Goal: Task Accomplishment & Management: Complete application form

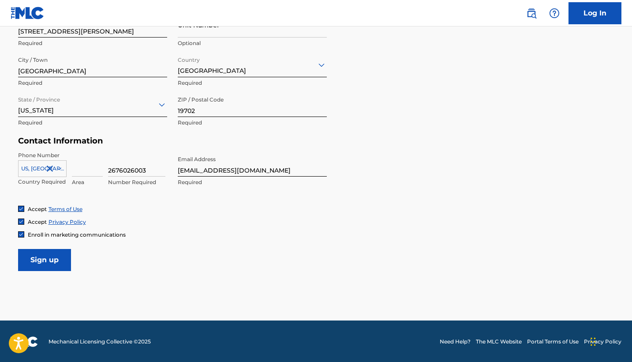
click at [63, 260] on input "Sign up" at bounding box center [44, 260] width 53 height 22
click at [81, 170] on input at bounding box center [87, 163] width 31 height 25
click at [128, 169] on input "2676026003" at bounding box center [136, 163] width 57 height 25
click at [148, 168] on input "2676026003" at bounding box center [136, 163] width 57 height 25
click at [118, 169] on input "2676026003" at bounding box center [136, 163] width 57 height 25
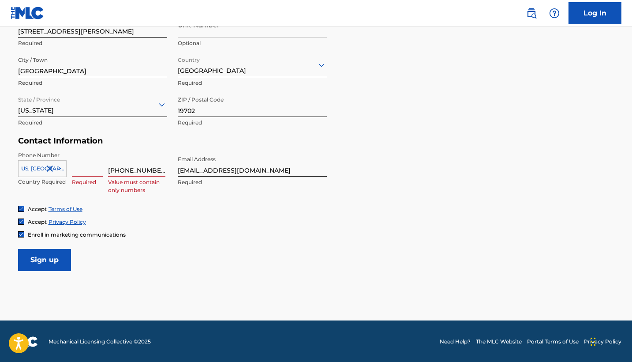
click at [135, 170] on input "267 6026003" at bounding box center [136, 163] width 57 height 25
click at [149, 169] on input "267 6026 003" at bounding box center [136, 163] width 57 height 25
type input "2"
click at [156, 205] on div "Accept Terms of Use" at bounding box center [316, 208] width 596 height 7
click at [151, 170] on input "2676026003" at bounding box center [136, 163] width 57 height 25
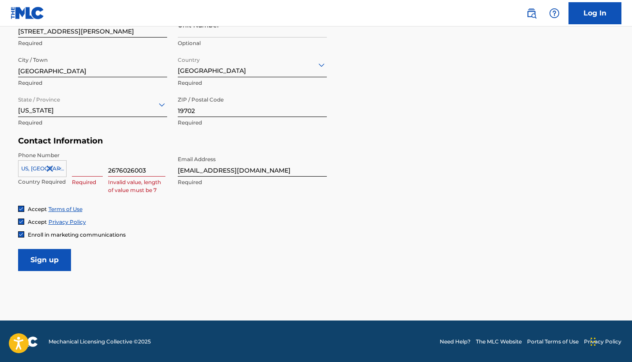
click at [109, 170] on input "2676026003" at bounding box center [136, 163] width 57 height 25
click at [138, 229] on div "Accept Terms of Use Accept Privacy Policy Enroll in marketing communications" at bounding box center [316, 221] width 596 height 33
click at [110, 170] on input "12676026003" at bounding box center [136, 163] width 57 height 25
click at [90, 171] on input at bounding box center [87, 163] width 31 height 25
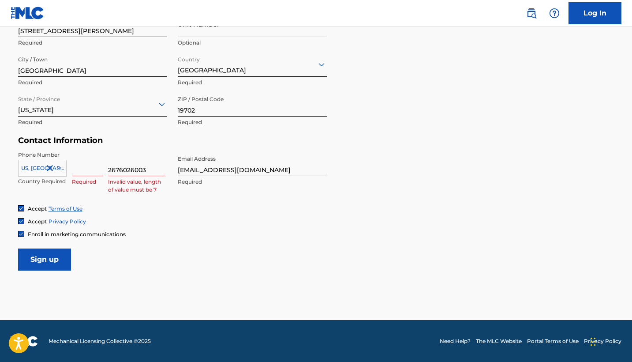
scroll to position [327, 0]
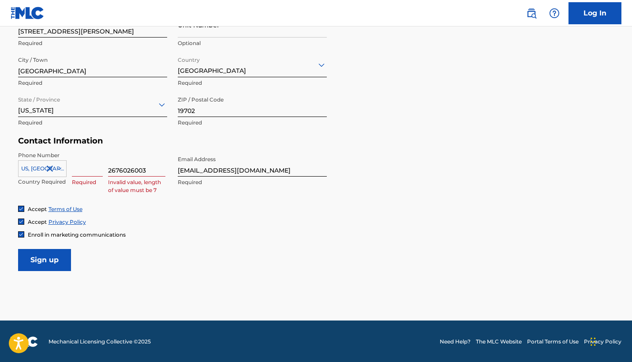
click at [58, 167] on icon at bounding box center [59, 169] width 8 height 8
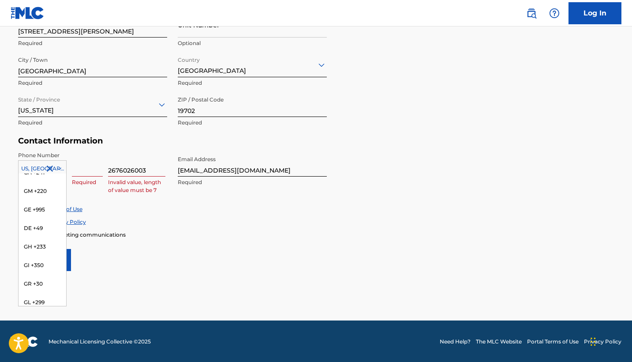
scroll to position [1271, 0]
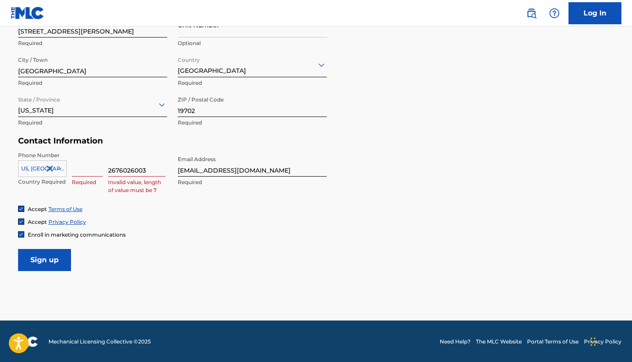
click at [180, 247] on form "User Information First Name lanyia Required Last Name bond Required Date Of Bir…" at bounding box center [316, 75] width 596 height 391
click at [89, 169] on input at bounding box center [87, 163] width 31 height 25
click at [155, 220] on div "Accept Privacy Policy" at bounding box center [316, 221] width 596 height 7
click at [90, 165] on input at bounding box center [87, 163] width 31 height 25
drag, startPoint x: 150, startPoint y: 164, endPoint x: 96, endPoint y: 162, distance: 53.8
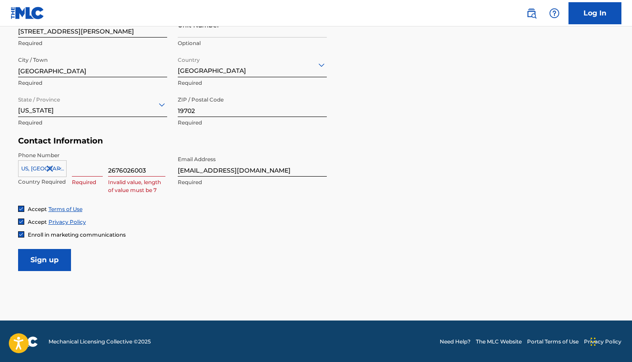
click at [96, 162] on div "US, CA +1 Country Required Required 2676026003 Invalid value, length of value m…" at bounding box center [92, 171] width 149 height 40
click at [89, 170] on input at bounding box center [87, 163] width 31 height 25
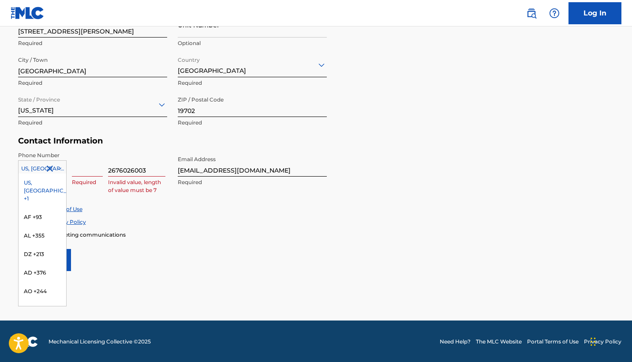
click at [60, 168] on icon at bounding box center [58, 168] width 4 height 3
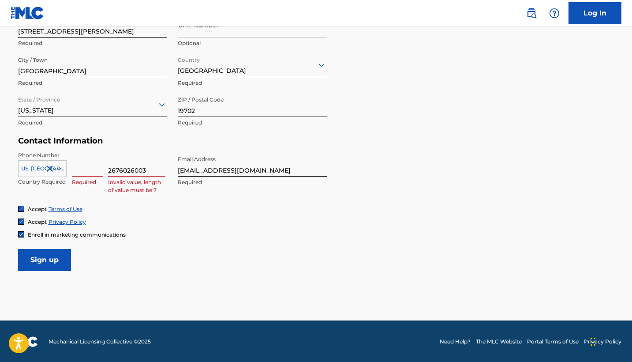
click at [60, 168] on icon at bounding box center [58, 168] width 4 height 3
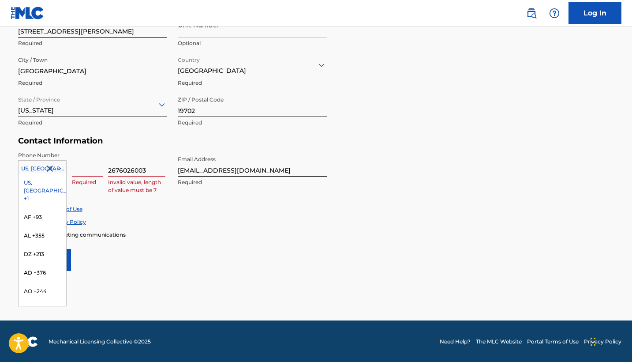
click at [59, 170] on icon at bounding box center [59, 169] width 8 height 8
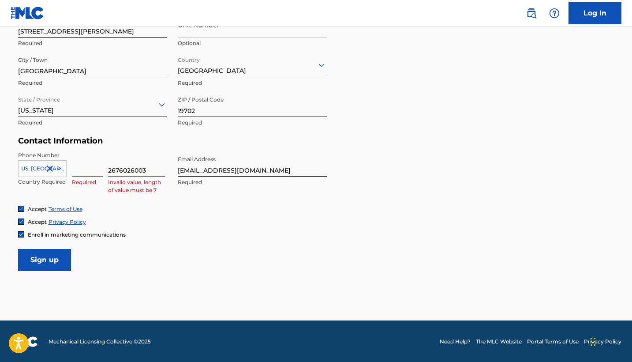
click at [80, 167] on input at bounding box center [87, 163] width 31 height 25
click at [157, 207] on div "Accept Terms of Use" at bounding box center [316, 208] width 596 height 7
click at [223, 193] on div "Phone Number US, CA +1 Country Required Required 2676026003 Invalid value, leng…" at bounding box center [172, 178] width 309 height 54
click at [150, 168] on input "2676026003" at bounding box center [136, 163] width 57 height 25
type input "2"
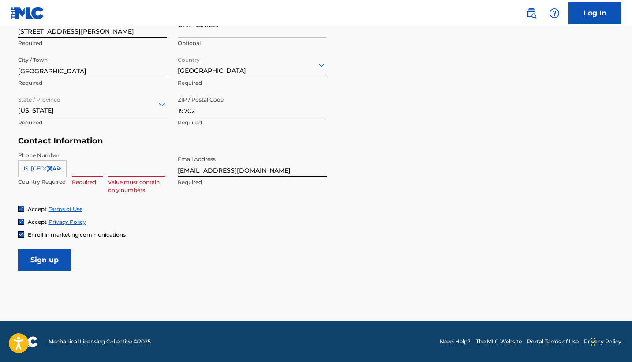
click at [95, 170] on input at bounding box center [87, 163] width 31 height 25
type input "w"
type input "d"
type input "267"
click at [120, 171] on input at bounding box center [136, 163] width 57 height 25
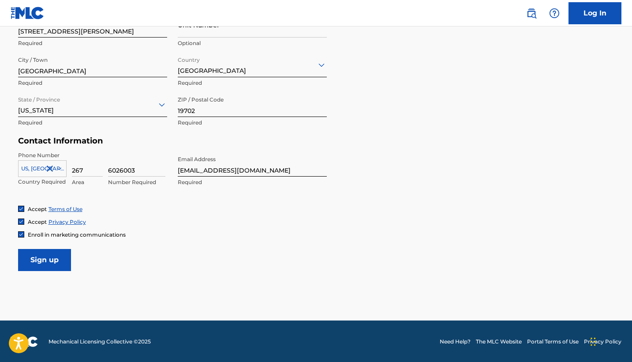
type input "6026003"
click at [141, 221] on div "Accept Privacy Policy" at bounding box center [316, 221] width 596 height 7
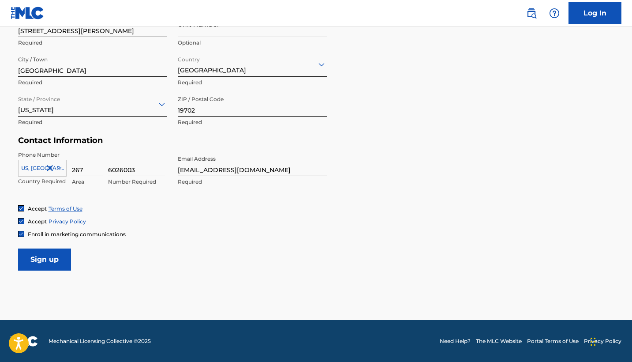
scroll to position [327, 0]
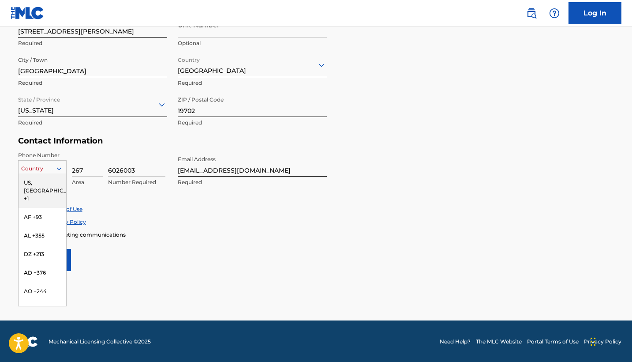
click at [52, 168] on div at bounding box center [43, 169] width 48 height 10
click at [40, 186] on div "US, [GEOGRAPHIC_DATA] +1" at bounding box center [43, 190] width 48 height 34
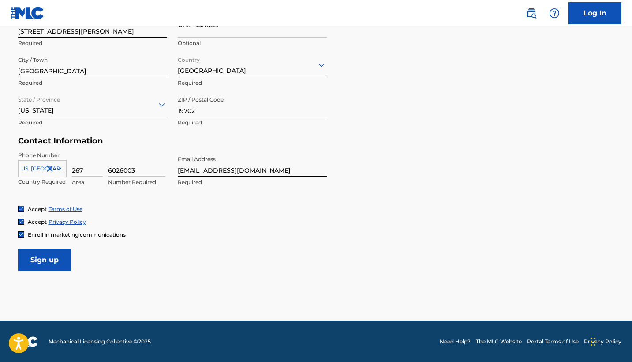
click at [53, 263] on input "Sign up" at bounding box center [44, 260] width 53 height 22
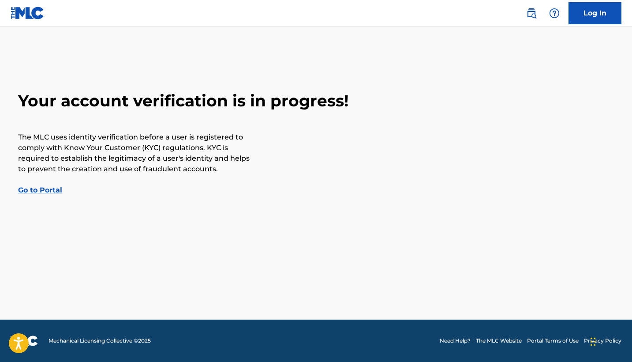
click at [33, 191] on link "Go to Portal" at bounding box center [40, 190] width 44 height 8
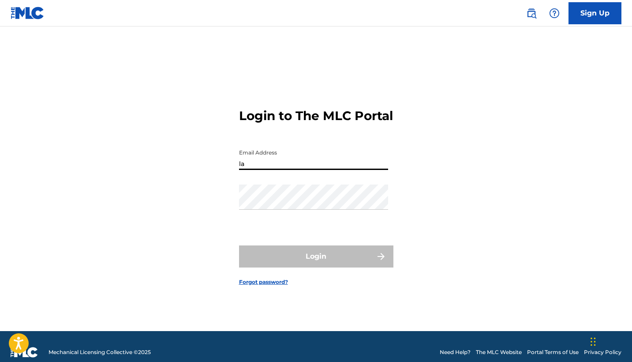
type input "l"
click at [495, 164] on div "Login to The MLC Portal Email Address Password Login Forgot password?" at bounding box center [316, 190] width 618 height 282
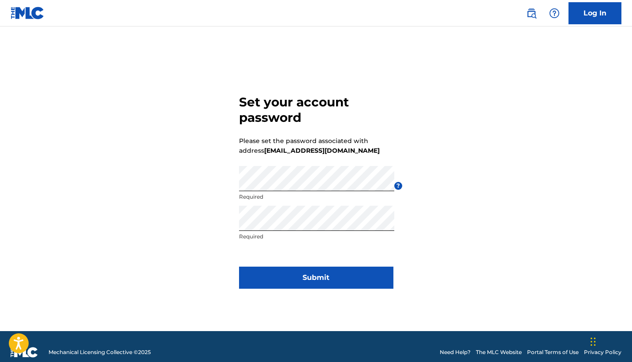
click at [296, 275] on button "Submit" at bounding box center [316, 277] width 154 height 22
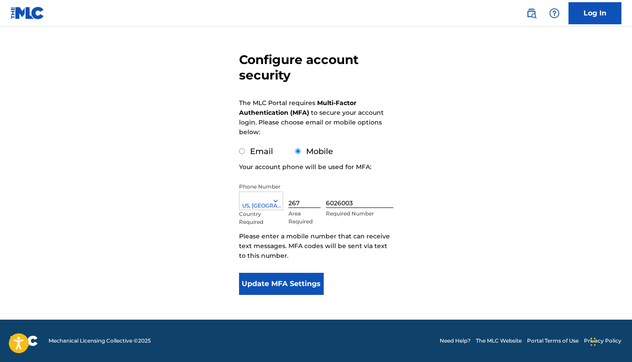
scroll to position [63, 0]
click at [314, 285] on button "Update MFA Settings" at bounding box center [281, 284] width 85 height 22
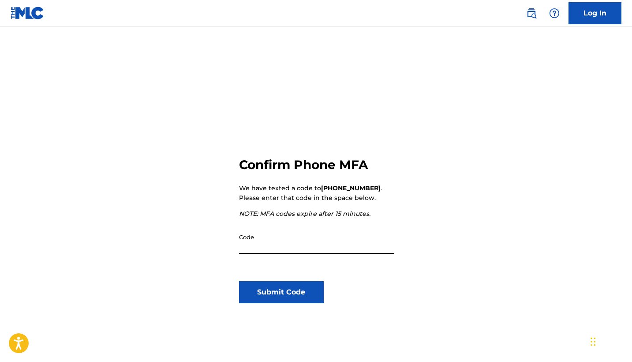
click at [302, 254] on input "Code" at bounding box center [316, 241] width 155 height 25
type input "480535"
click at [304, 292] on button "Submit Code" at bounding box center [281, 292] width 85 height 22
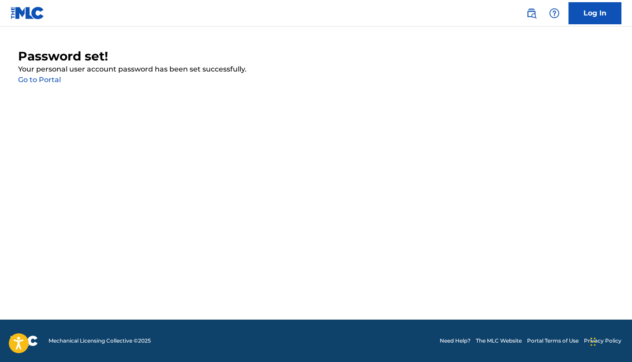
click at [40, 80] on link "Go to Portal" at bounding box center [39, 79] width 43 height 8
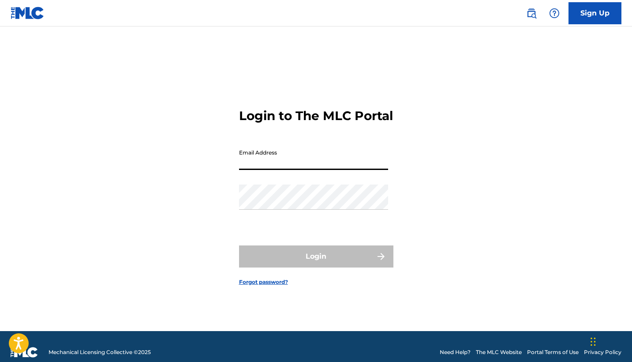
type input "[EMAIL_ADDRESS][DOMAIN_NAME]"
click at [316, 264] on button "Login" at bounding box center [316, 256] width 154 height 22
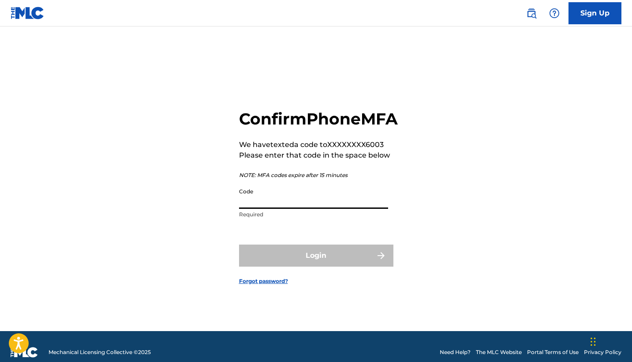
click at [268, 209] on input "Code" at bounding box center [313, 195] width 149 height 25
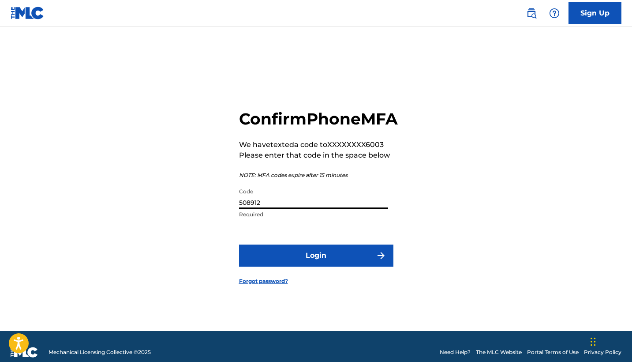
type input "508912"
click at [297, 266] on button "Login" at bounding box center [316, 255] width 154 height 22
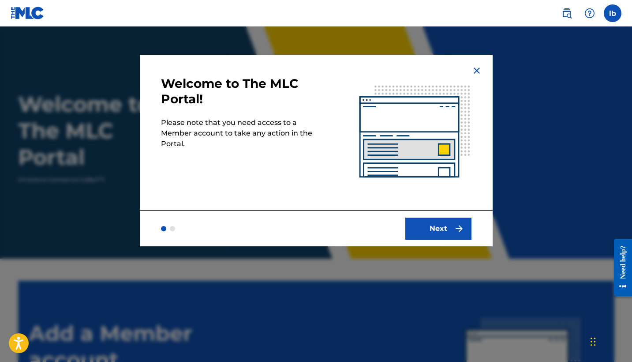
click at [447, 230] on button "Next" at bounding box center [438, 228] width 66 height 22
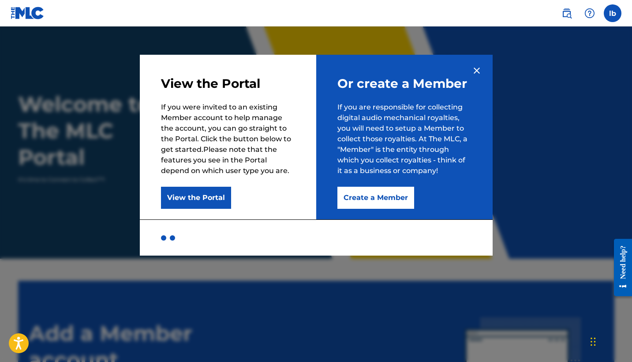
click at [373, 199] on button "Create a Member" at bounding box center [375, 198] width 77 height 22
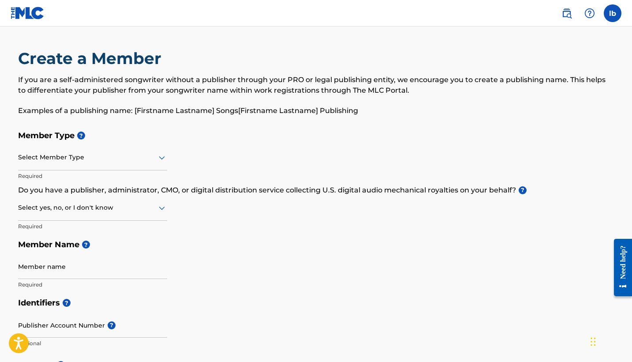
click at [106, 162] on div at bounding box center [92, 157] width 149 height 11
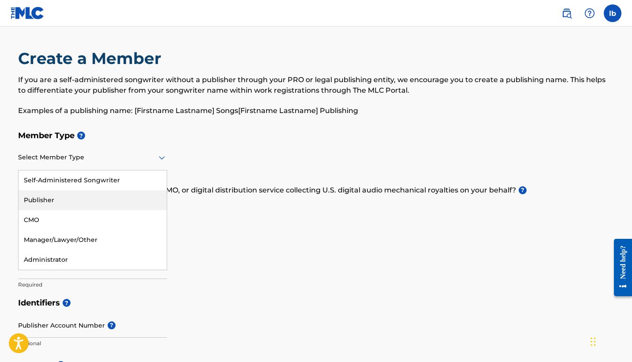
click at [106, 198] on div "Publisher" at bounding box center [93, 200] width 148 height 20
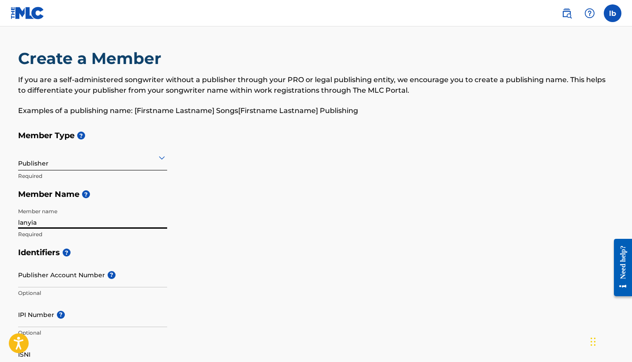
type input "lanyia"
click at [79, 276] on input "Publisher Account Number ?" at bounding box center [92, 274] width 149 height 25
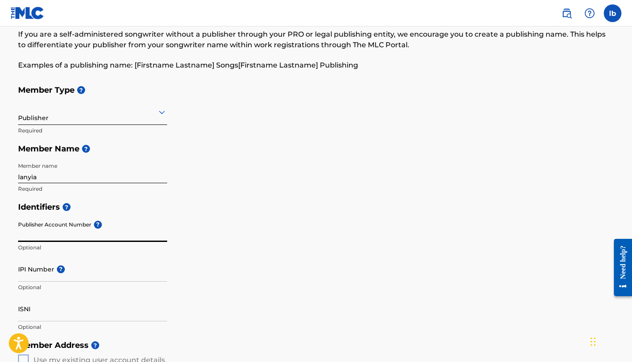
scroll to position [49, 0]
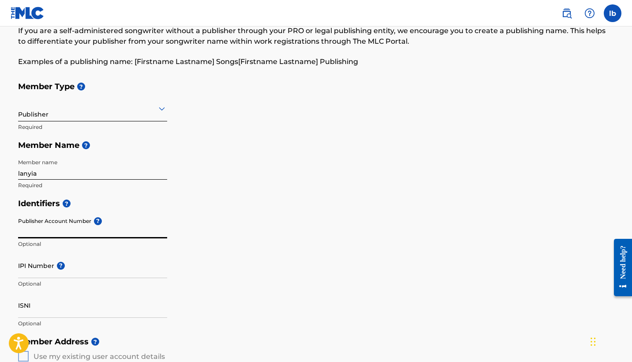
click at [71, 226] on input "Publisher Account Number ?" at bounding box center [92, 225] width 149 height 25
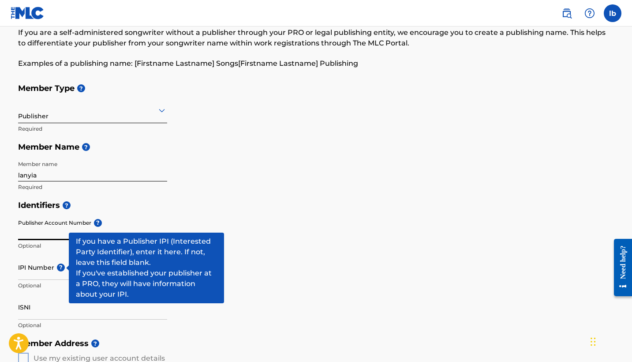
scroll to position [37, 0]
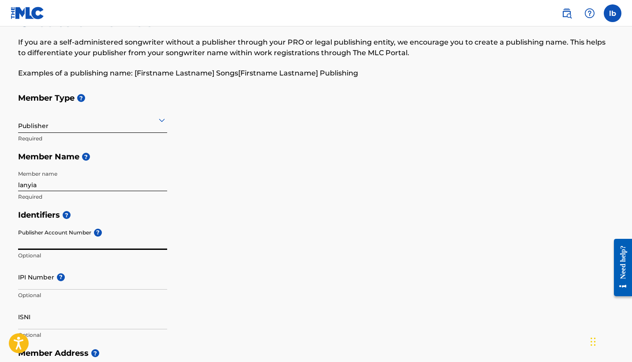
click at [56, 240] on input "Publisher Account Number ?" at bounding box center [92, 237] width 149 height 25
click at [43, 283] on input "IPI Number ?" at bounding box center [92, 276] width 149 height 25
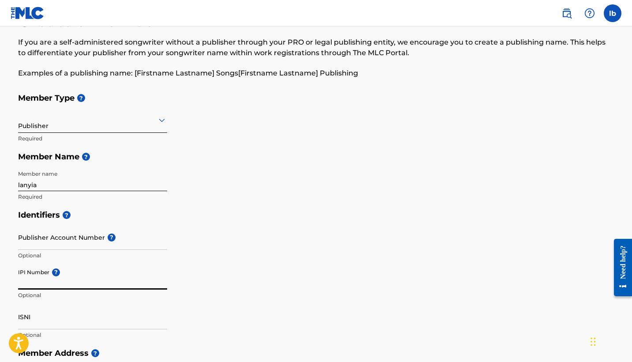
paste input "01197659888"
type input "01197659888"
click at [83, 243] on input "Publisher Account Number ?" at bounding box center [92, 237] width 149 height 25
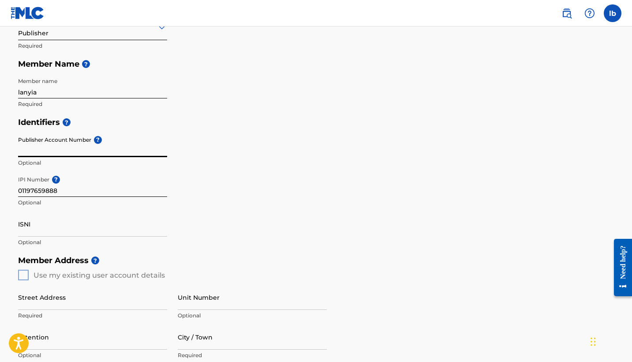
scroll to position [130, 0]
click at [74, 233] on input "ISNI" at bounding box center [92, 224] width 149 height 25
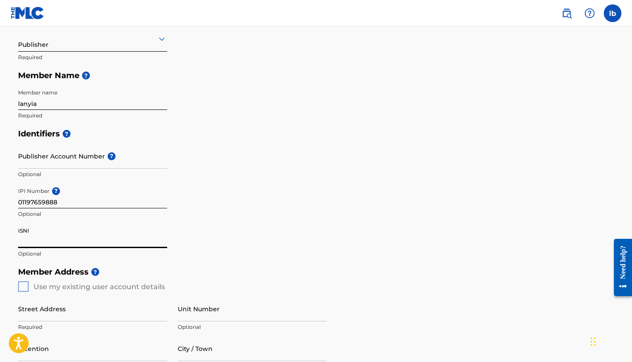
scroll to position [125, 0]
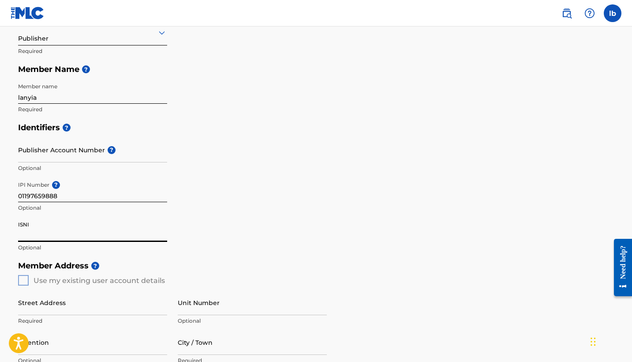
click at [55, 153] on input "Publisher Account Number ?" at bounding box center [92, 149] width 149 height 25
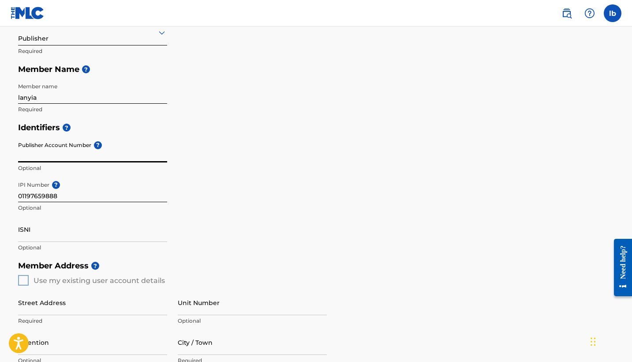
paste input "01197659790"
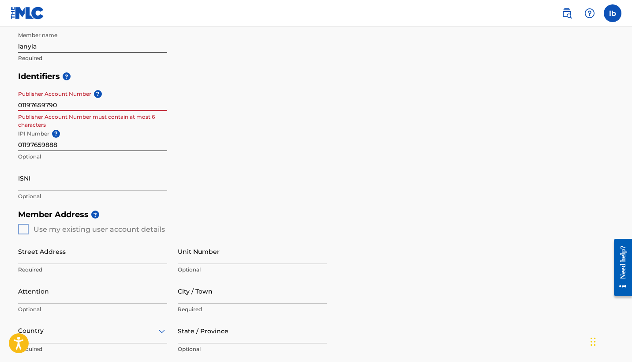
scroll to position [175, 0]
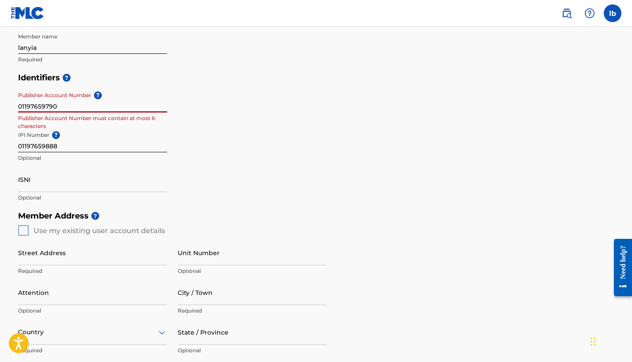
type input "01197659790"
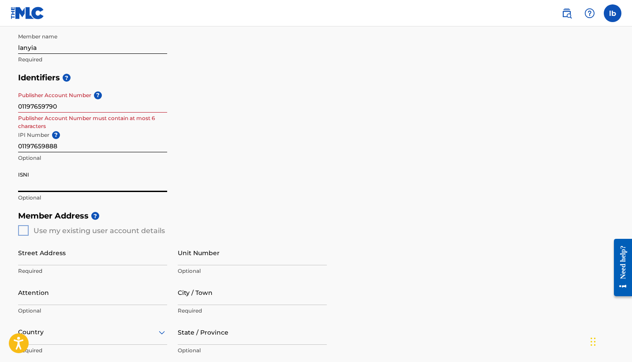
click at [112, 179] on input "ISNI" at bounding box center [92, 179] width 149 height 25
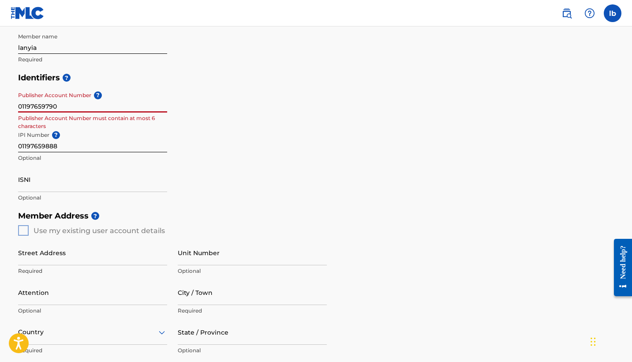
drag, startPoint x: 71, startPoint y: 108, endPoint x: 6, endPoint y: 107, distance: 65.7
click at [6, 107] on main "Create a Member If you are a self-administered songwriter without a publisher t…" at bounding box center [316, 223] width 632 height 742
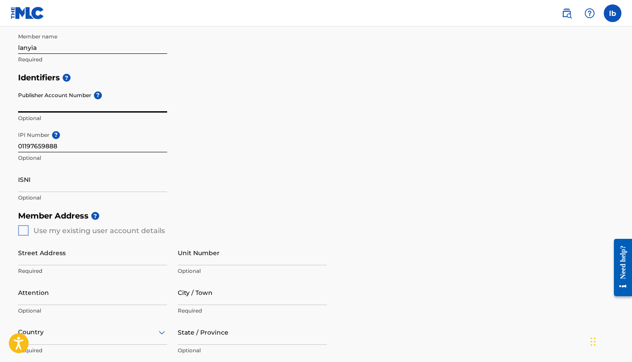
click at [49, 100] on input "Publisher Account Number ?" at bounding box center [92, 99] width 149 height 25
click at [46, 107] on input "Publisher Account Number ?" at bounding box center [92, 99] width 149 height 25
paste input "551150552"
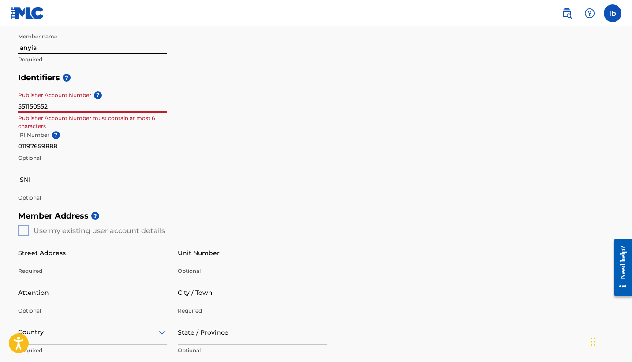
type input "551150552"
click at [91, 165] on div "IPI Number ? 01197659888 Optional" at bounding box center [92, 147] width 149 height 40
click at [91, 99] on input "551150552" at bounding box center [92, 99] width 149 height 25
drag, startPoint x: 67, startPoint y: 105, endPoint x: 15, endPoint y: 104, distance: 51.6
click at [15, 104] on div "Create a Member If you are a self-administered songwriter without a publisher t…" at bounding box center [316, 201] width 618 height 654
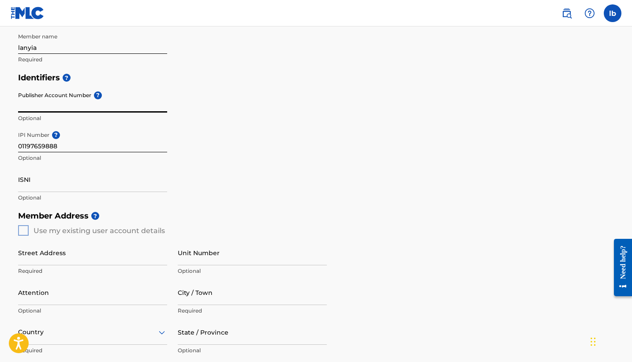
click at [66, 169] on input "ISNI" at bounding box center [92, 179] width 149 height 25
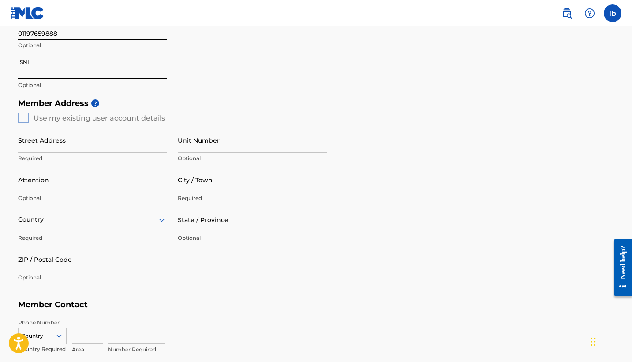
scroll to position [301, 0]
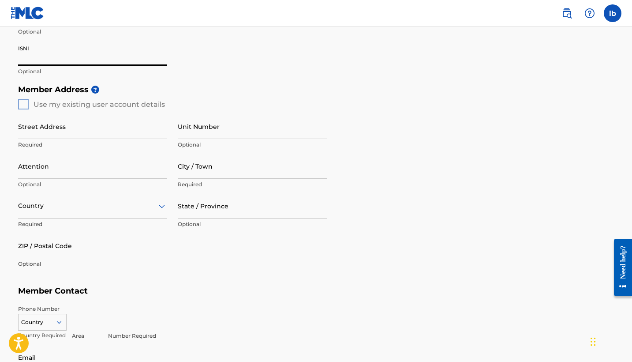
click at [23, 105] on div "Member Address ? Use my existing user account details Street Address Required U…" at bounding box center [316, 181] width 596 height 202
click at [20, 102] on div "Member Address ? Use my existing user account details Street Address Required U…" at bounding box center [316, 181] width 596 height 202
click at [23, 105] on div "Member Address ? Use my existing user account details Street Address Required U…" at bounding box center [316, 181] width 596 height 202
click at [23, 104] on div "Member Address ? Use my existing user account details Street Address Required U…" at bounding box center [316, 181] width 596 height 202
click at [22, 105] on div "Member Address ? Use my existing user account details Street Address Required U…" at bounding box center [316, 181] width 596 height 202
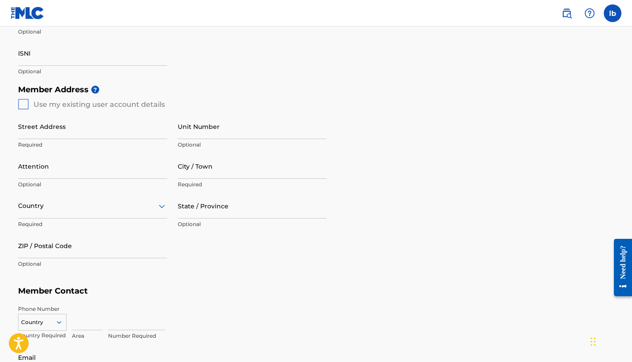
click at [22, 105] on div "Member Address ? Use my existing user account details Street Address Required U…" at bounding box center [316, 181] width 596 height 202
type input "[STREET_ADDRESS][PERSON_NAME]"
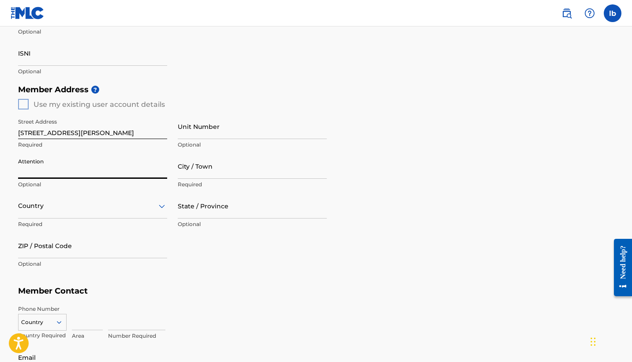
click at [120, 200] on div at bounding box center [92, 205] width 149 height 11
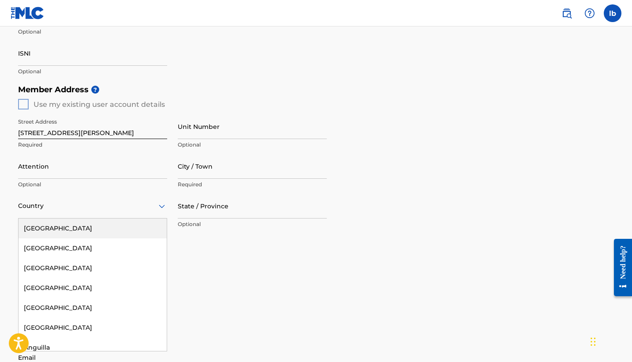
click at [95, 225] on div "[GEOGRAPHIC_DATA]" at bounding box center [93, 228] width 148 height 20
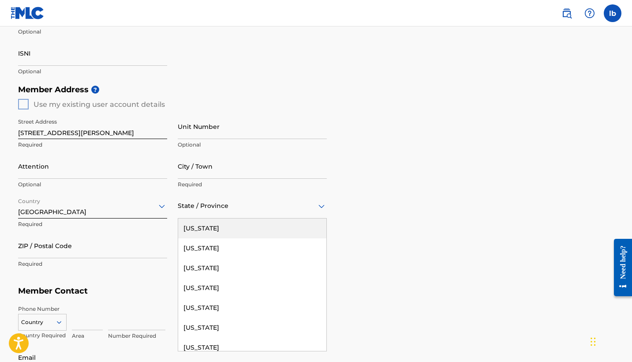
click at [186, 203] on div at bounding box center [252, 205] width 149 height 11
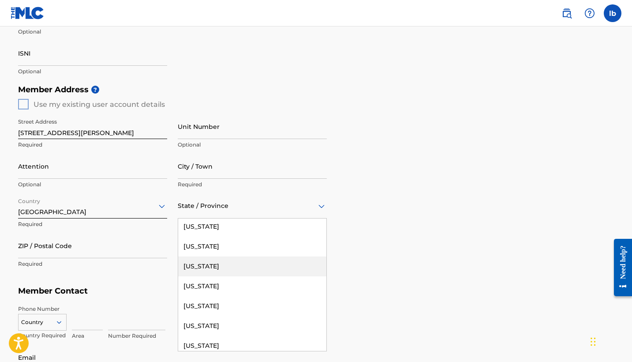
scroll to position [60, 0]
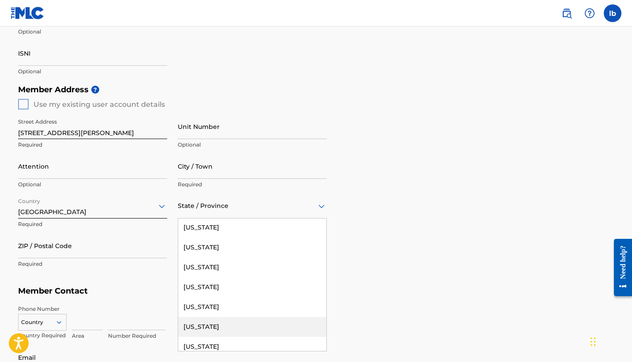
click at [200, 323] on div "[US_STATE]" at bounding box center [252, 327] width 148 height 20
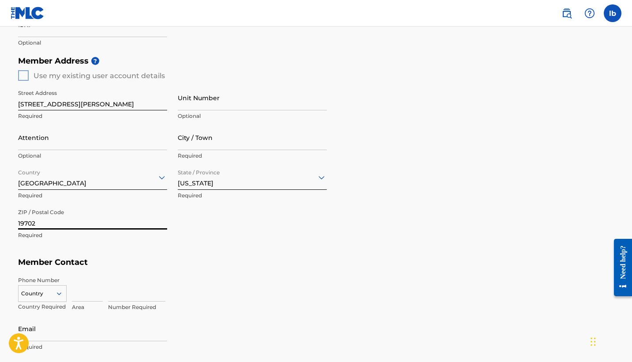
scroll to position [284, 0]
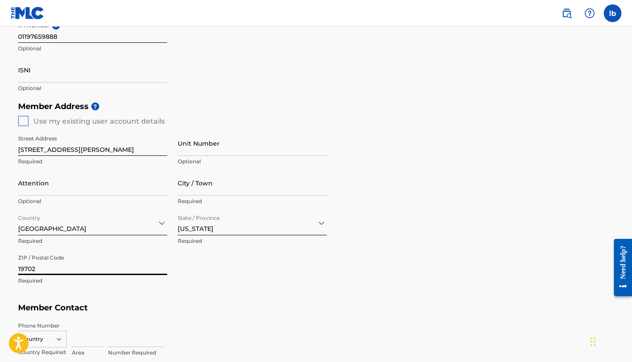
type input "19702"
type input "w"
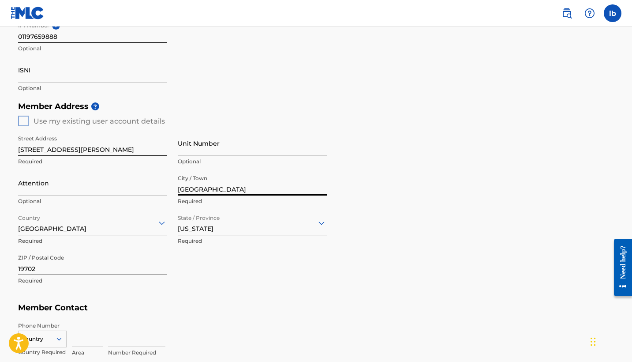
type input "[GEOGRAPHIC_DATA]"
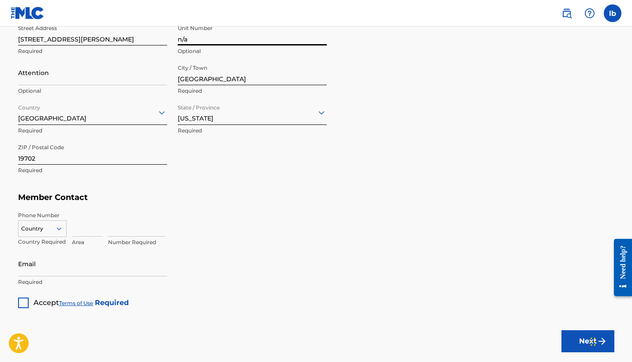
scroll to position [412, 0]
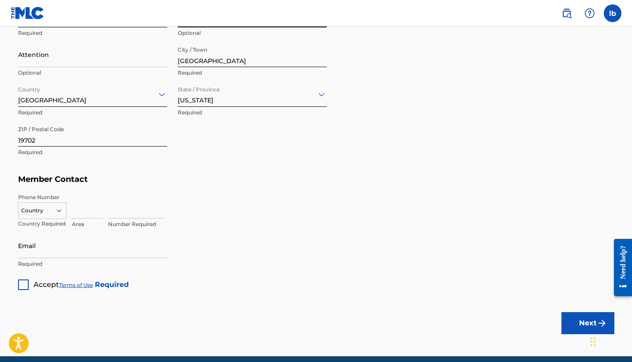
type input "n/a"
click at [59, 211] on icon at bounding box center [59, 210] width 8 height 8
click at [53, 225] on div "US, [GEOGRAPHIC_DATA] +1" at bounding box center [43, 232] width 48 height 34
click at [76, 215] on input at bounding box center [87, 205] width 31 height 25
type input "267"
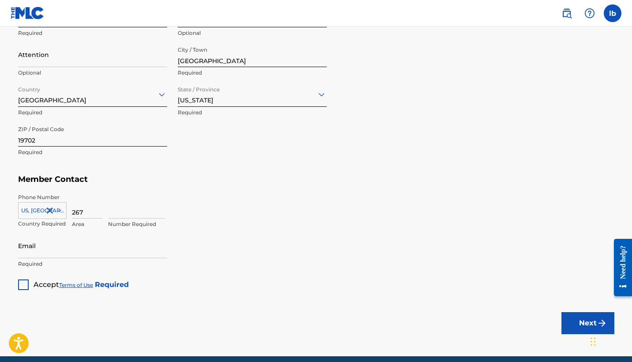
type input "2"
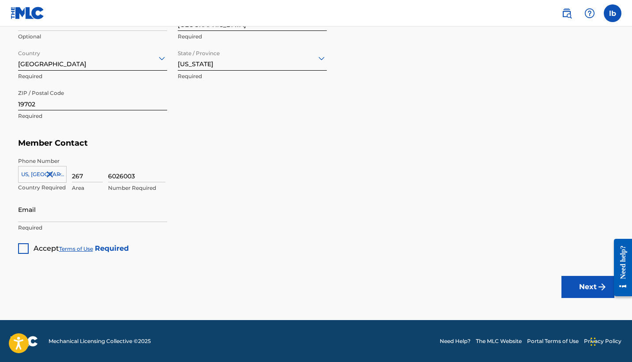
scroll to position [448, 0]
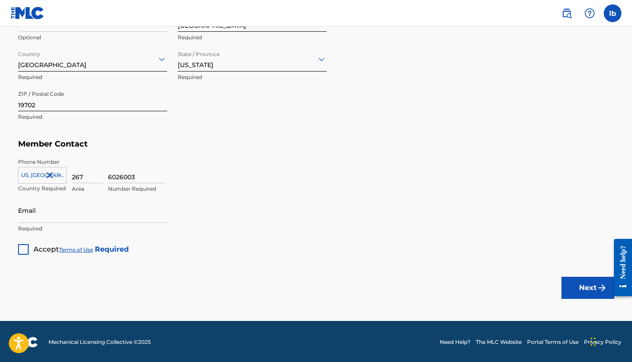
type input "6026003"
type input "[EMAIL_ADDRESS][DOMAIN_NAME]"
click at [21, 248] on div at bounding box center [23, 249] width 11 height 11
click at [584, 294] on button "Next" at bounding box center [588, 288] width 53 height 22
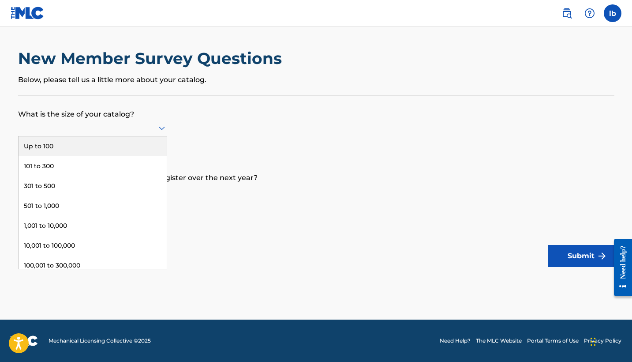
click at [158, 132] on icon at bounding box center [162, 128] width 11 height 11
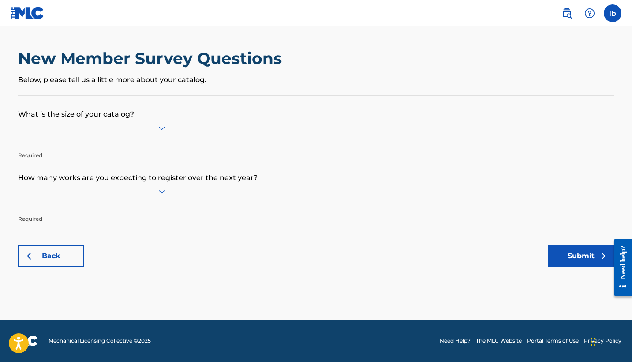
click at [132, 127] on div at bounding box center [92, 127] width 149 height 11
click at [160, 133] on icon at bounding box center [162, 128] width 11 height 11
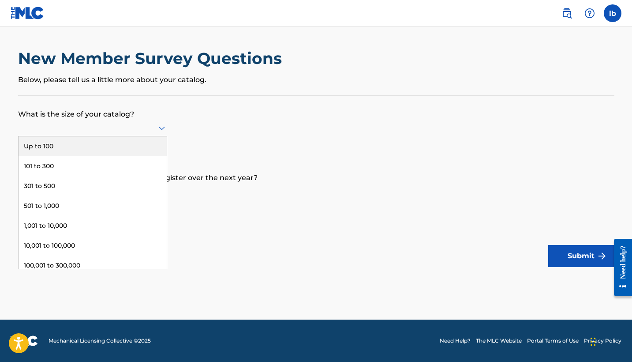
click at [140, 150] on div "Up to 100" at bounding box center [93, 146] width 148 height 20
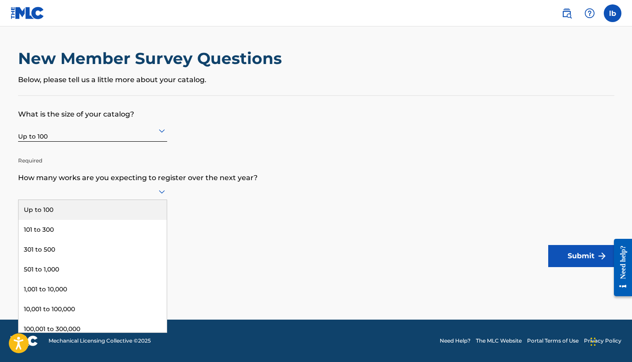
click at [162, 194] on icon at bounding box center [162, 192] width 6 height 4
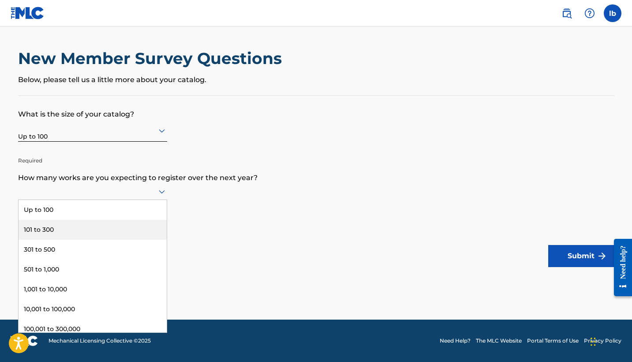
click at [152, 228] on div "101 to 300" at bounding box center [93, 230] width 148 height 20
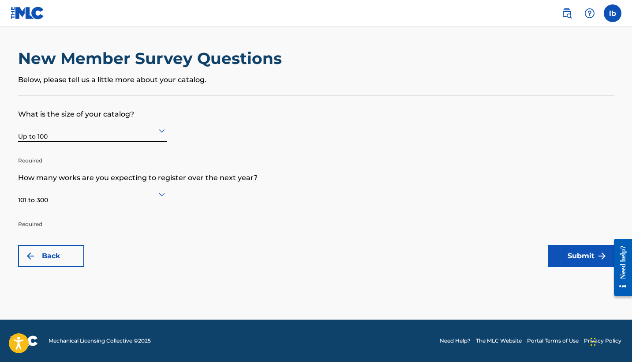
click at [573, 262] on button "Submit" at bounding box center [581, 256] width 66 height 22
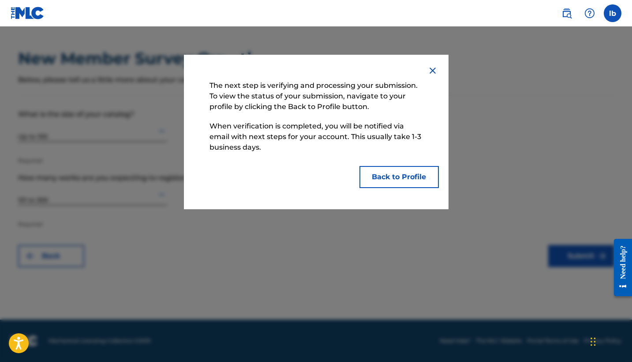
click at [414, 180] on button "Back to Profile" at bounding box center [398, 177] width 79 height 22
